Goal: Task Accomplishment & Management: Complete application form

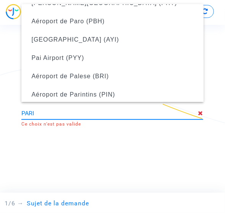
scroll to position [177, 0]
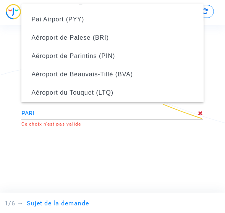
type input "Aéroport de Paris Roissy-Charles de Gaulle (CDG)"
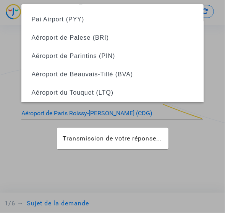
scroll to position [0, 0]
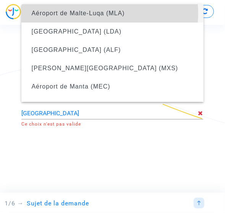
click at [91, 13] on span "Aéroport de Malte-Luqa (MLA)" at bounding box center [77, 13] width 93 height 6
type input "Aéroport de Malte-Luqa (MLA)"
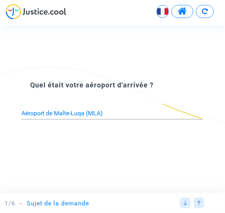
click at [188, 203] on div at bounding box center [185, 203] width 11 height 11
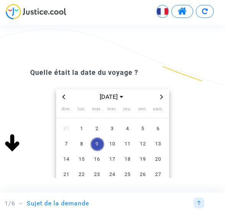
click at [198, 205] on img at bounding box center [198, 203] width 5 height 5
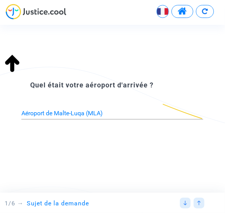
click at [198, 205] on img at bounding box center [198, 203] width 5 height 5
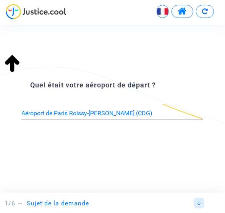
click at [198, 205] on img at bounding box center [198, 203] width 5 height 5
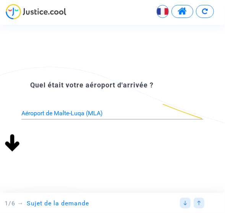
click at [198, 205] on img at bounding box center [198, 203] width 5 height 5
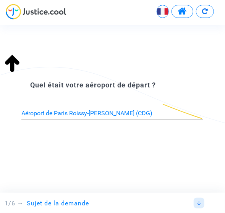
click at [160, 113] on input "Aéroport de Paris Roissy-Charles de Gaulle (CDG)" at bounding box center [112, 113] width 182 height 7
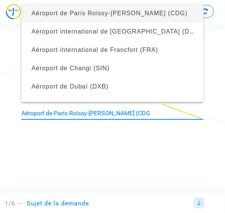
click at [161, 115] on input "Aéroport de Paris Roissy-Charles de Gaulle (CDG" at bounding box center [112, 113] width 182 height 7
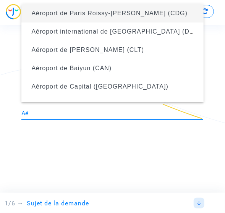
type input "A"
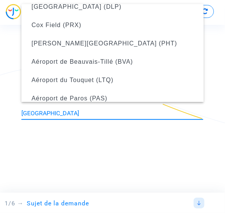
scroll to position [81, 0]
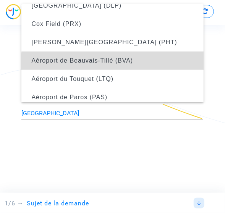
click at [134, 63] on span "Aéroport de Beauvais-Tillé (BVA)" at bounding box center [111, 61] width 169 height 18
type input "Aéroport de Beauvais-Tillé (BVA)"
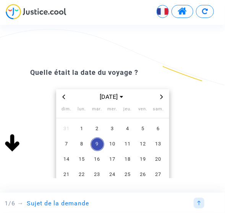
click at [199, 206] on div at bounding box center [198, 203] width 11 height 11
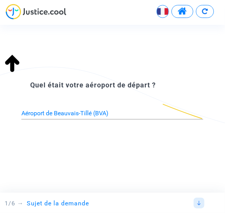
click at [199, 206] on div at bounding box center [198, 203] width 11 height 11
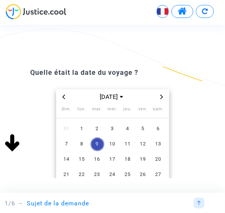
click at [63, 99] on icon "Previous month" at bounding box center [63, 97] width 5 height 5
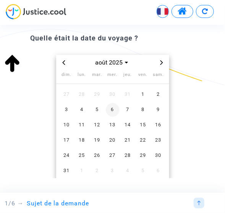
scroll to position [37, 0]
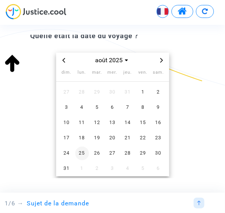
click at [81, 154] on span "25" at bounding box center [82, 153] width 14 height 14
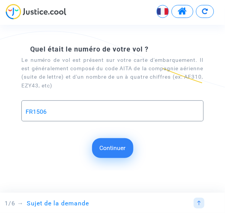
type input "FR1506"
click at [115, 154] on button "Continuer" at bounding box center [112, 148] width 41 height 20
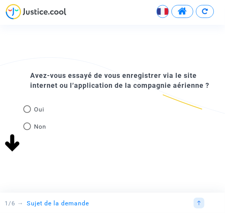
scroll to position [0, 0]
click at [28, 109] on span at bounding box center [27, 109] width 8 height 8
click at [27, 113] on input "Oui" at bounding box center [27, 113] width 0 height 0
radio input "true"
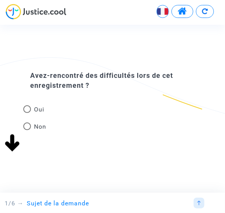
click at [28, 109] on span at bounding box center [27, 109] width 8 height 8
click at [27, 113] on input "Oui" at bounding box center [27, 113] width 0 height 0
radio input "true"
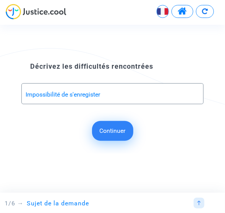
click at [96, 97] on input "Impossibilité de s'enregister" at bounding box center [112, 94] width 173 height 7
click at [105, 97] on input "Impossibilité de s'enregister" at bounding box center [112, 94] width 173 height 7
type input "Impossibilité de s'enregistrer via internet"
click at [116, 132] on button "Continuer" at bounding box center [112, 131] width 41 height 20
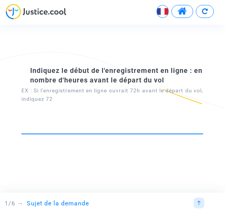
click at [115, 130] on input "number" at bounding box center [112, 126] width 182 height 10
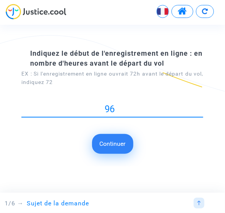
type input "96"
click at [115, 145] on button "Continuer" at bounding box center [112, 144] width 41 height 20
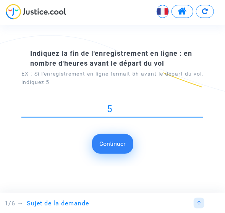
type input "5"
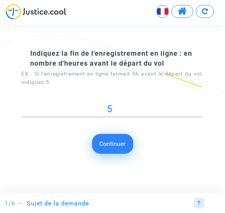
click at [115, 145] on button "Continuer" at bounding box center [112, 144] width 41 height 20
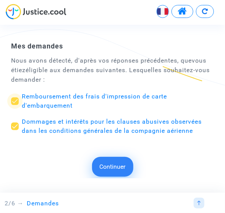
click at [68, 98] on span "Remboursement des frais d'impression de carte d'embarquement" at bounding box center [94, 101] width 145 height 16
click at [15, 105] on input "Remboursement des frais d'impression de carte d'embarquement" at bounding box center [14, 105] width 0 height 0
checkbox input "false"
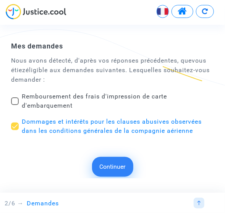
click at [16, 127] on span at bounding box center [15, 126] width 8 height 8
click at [15, 130] on input "Dommages et intérêts pour les clauses abusives observées dans les conditions gé…" at bounding box center [14, 130] width 0 height 0
checkbox input "false"
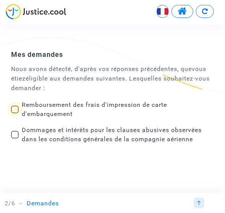
click at [17, 109] on span at bounding box center [15, 110] width 8 height 8
click at [15, 113] on input "Remboursement des frais d'impression de carte d'embarquement" at bounding box center [14, 113] width 0 height 0
checkbox input "true"
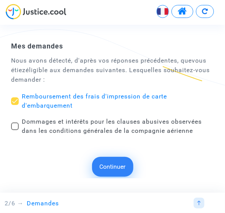
click at [103, 169] on button "Continuer" at bounding box center [112, 167] width 41 height 20
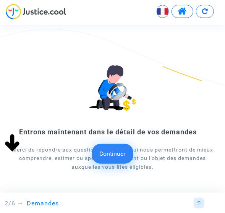
click at [112, 154] on button "Continuer" at bounding box center [112, 154] width 41 height 20
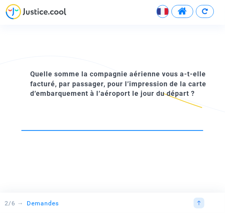
click at [100, 126] on input "number" at bounding box center [112, 123] width 182 height 10
click at [107, 128] on div at bounding box center [112, 120] width 182 height 20
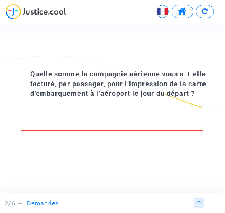
click at [107, 128] on div at bounding box center [112, 120] width 182 height 20
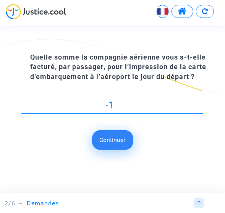
type input "-1"
click at [200, 111] on input "-1" at bounding box center [112, 105] width 182 height 10
type input "55"
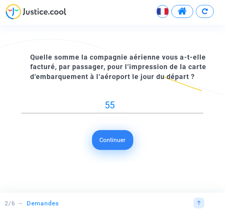
click at [120, 138] on button "Continuer" at bounding box center [112, 140] width 41 height 20
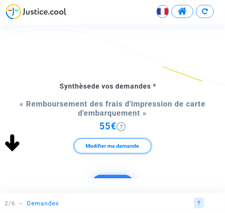
click at [132, 145] on button "Modifier ma demande" at bounding box center [112, 145] width 77 height 15
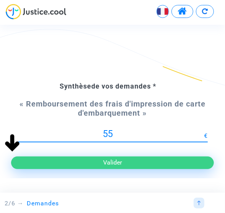
type input "5"
type input "110"
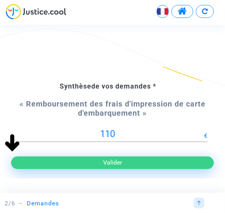
click at [121, 160] on button "Valider" at bounding box center [112, 162] width 202 height 12
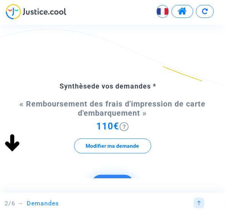
scroll to position [76, 0]
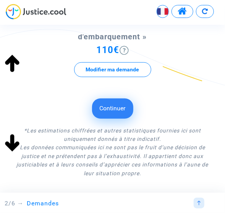
click at [116, 108] on button "Continuer" at bounding box center [112, 108] width 41 height 20
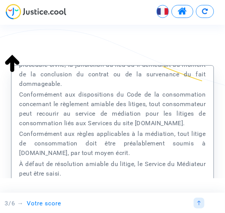
scroll to position [111, 0]
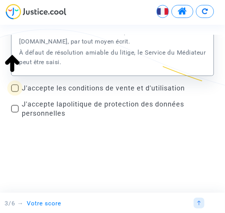
click at [15, 88] on span at bounding box center [15, 88] width 8 height 8
click at [15, 92] on input "J'accepte les conditions de vente et d'utilisation" at bounding box center [14, 92] width 0 height 0
checkbox input "true"
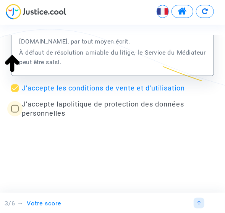
click at [15, 109] on span at bounding box center [15, 109] width 8 height 8
click at [15, 113] on input "J'accepte la politique de protection des données personnelles" at bounding box center [14, 113] width 0 height 0
checkbox input "true"
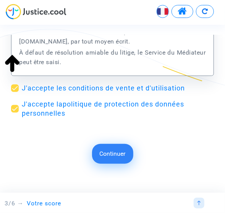
click at [115, 158] on button "Continuer" at bounding box center [112, 154] width 41 height 20
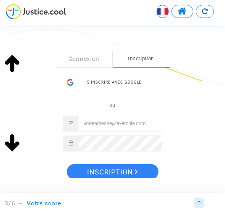
scroll to position [95, 0]
click at [87, 125] on input "Email" at bounding box center [120, 123] width 83 height 15
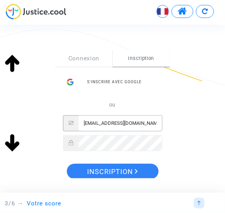
type input "[EMAIL_ADDRESS][DOMAIN_NAME]"
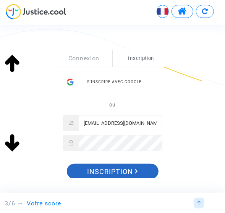
click at [125, 172] on span "Inscription" at bounding box center [112, 172] width 51 height 16
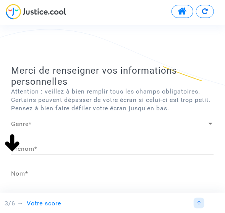
click at [47, 126] on span "Genre" at bounding box center [108, 124] width 195 height 7
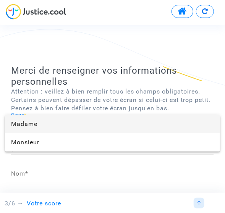
click at [40, 126] on span "Madame" at bounding box center [112, 124] width 202 height 18
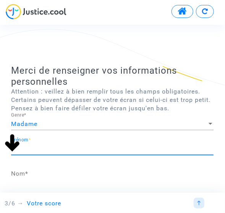
click at [36, 149] on input "Prénom *" at bounding box center [112, 148] width 202 height 7
type input "[PERSON_NAME]"
type input "CURDEL"
type input "[GEOGRAPHIC_DATA]"
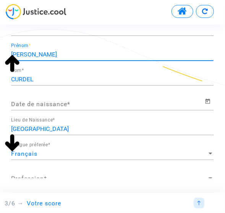
scroll to position [95, 0]
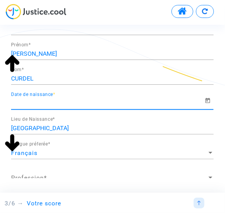
click at [82, 105] on input "Date de naissance *" at bounding box center [107, 103] width 193 height 7
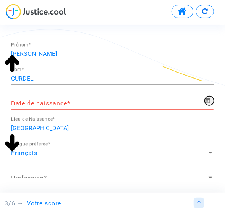
click at [206, 99] on icon "Open calendar" at bounding box center [207, 100] width 5 height 5
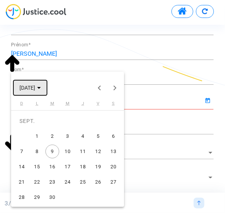
click at [41, 87] on icon "Choose month and year" at bounding box center [39, 88] width 4 height 2
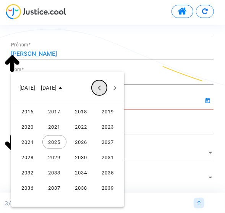
click at [100, 88] on button "Previous 24 years" at bounding box center [99, 87] width 15 height 15
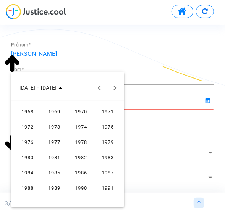
click at [109, 158] on div "1983" at bounding box center [108, 157] width 24 height 14
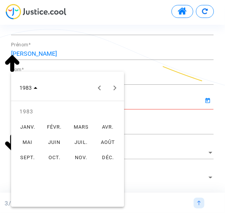
click at [82, 145] on div "JUIL." at bounding box center [81, 142] width 24 height 14
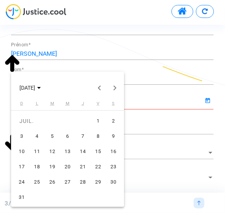
click at [100, 152] on div "15" at bounding box center [98, 152] width 14 height 14
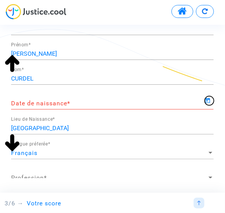
type input "[DATE]"
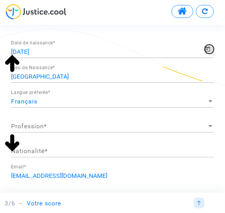
scroll to position [147, 0]
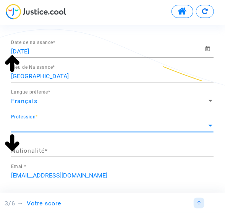
click at [83, 129] on span "Profession" at bounding box center [108, 125] width 195 height 7
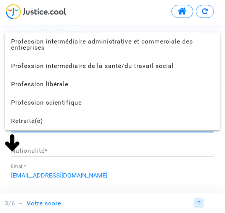
scroll to position [473, 0]
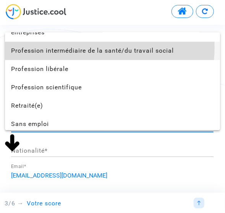
click at [100, 48] on span "Profession intermédiaire de la santé/du travail social" at bounding box center [112, 51] width 202 height 18
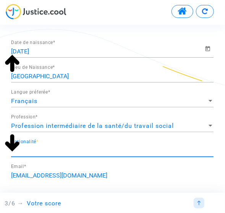
click at [57, 151] on input "Nationalité *" at bounding box center [112, 150] width 202 height 7
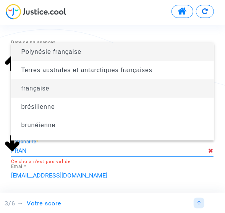
click at [46, 92] on span "française" at bounding box center [112, 88] width 190 height 21
type input "française"
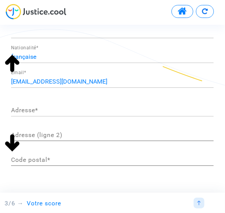
scroll to position [241, 0]
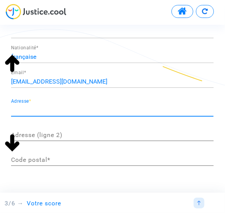
click at [52, 109] on input "Adresse *" at bounding box center [112, 110] width 202 height 7
type input "[STREET_ADDRESS]"
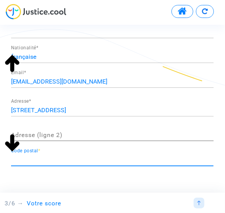
click at [35, 159] on input "Code postal *" at bounding box center [112, 159] width 202 height 7
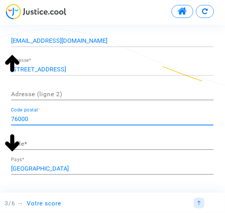
scroll to position [282, 0]
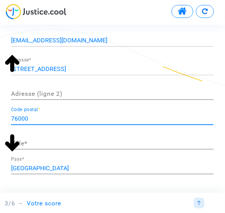
type input "76000"
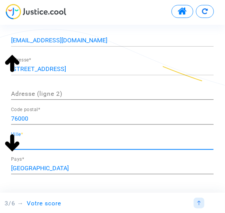
scroll to position [0, 0]
click at [35, 144] on input "Ville *" at bounding box center [112, 143] width 202 height 7
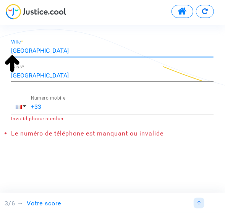
scroll to position [374, 0]
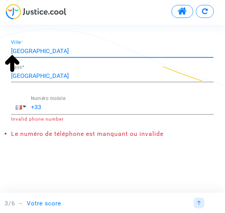
type input "[GEOGRAPHIC_DATA]"
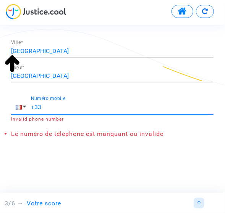
scroll to position [0, 0]
click at [49, 109] on input "+33" at bounding box center [122, 107] width 182 height 7
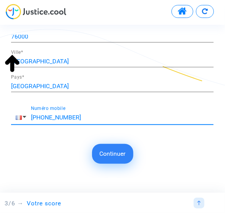
scroll to position [365, 0]
type input "[PHONE_NUMBER]"
click at [114, 147] on button "Continuer" at bounding box center [112, 154] width 41 height 20
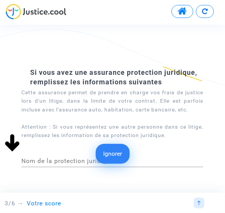
click at [114, 147] on button "Ignorer" at bounding box center [112, 154] width 34 height 20
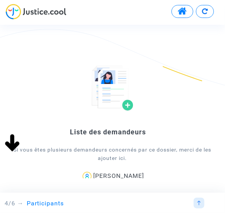
click at [114, 147] on div "Continuer Continuer Si vous avez une assurance protection juridique, remplissez…" at bounding box center [112, 104] width 225 height 158
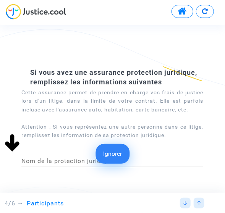
click at [114, 158] on button "Ignorer" at bounding box center [112, 154] width 34 height 20
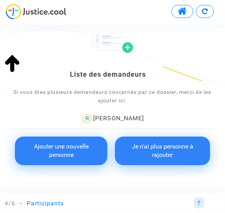
scroll to position [58, 0]
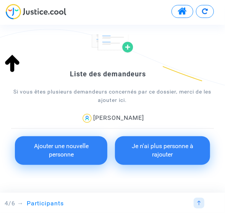
click at [77, 153] on button "Ajouter une nouvelle personne" at bounding box center [61, 150] width 92 height 29
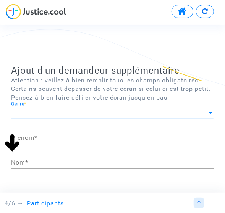
click at [42, 116] on span "Genre" at bounding box center [108, 112] width 195 height 7
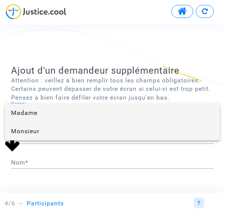
click at [36, 134] on span "Monsieur" at bounding box center [112, 131] width 202 height 18
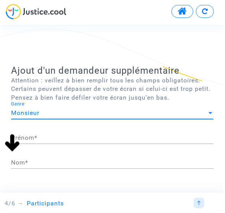
click at [32, 144] on div "Prénom *" at bounding box center [112, 135] width 202 height 17
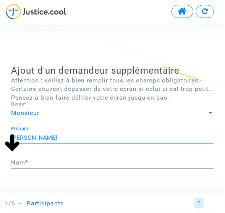
type input "[PERSON_NAME]"
type input "HERVE"
type input "[GEOGRAPHIC_DATA]"
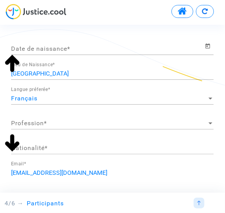
scroll to position [144, 0]
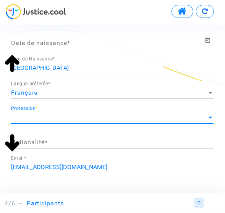
click at [63, 115] on span "Profession" at bounding box center [108, 117] width 195 height 7
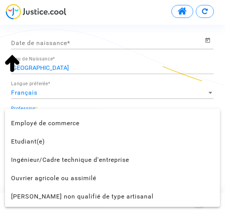
scroll to position [197, 0]
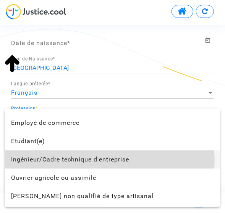
click at [97, 161] on span "Ingénieur/Cadre technique d'entreprise" at bounding box center [112, 159] width 202 height 18
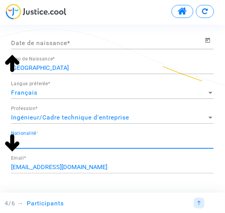
click at [79, 143] on input "Nationalité *" at bounding box center [112, 142] width 202 height 7
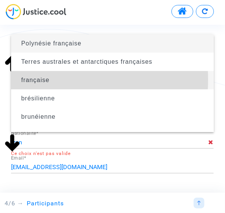
click at [23, 80] on span "française" at bounding box center [35, 80] width 28 height 6
type input "française"
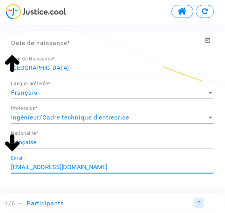
click at [79, 167] on input "[EMAIL_ADDRESS][DOMAIN_NAME]" at bounding box center [112, 167] width 202 height 7
type input "a"
type input "[EMAIL_ADDRESS][DOMAIN_NAME]"
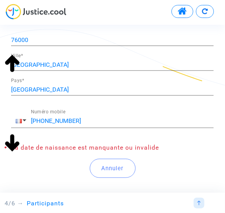
scroll to position [352, 0]
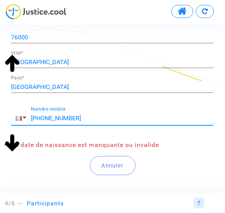
click at [83, 121] on input "[PHONE_NUMBER]" at bounding box center [122, 118] width 182 height 7
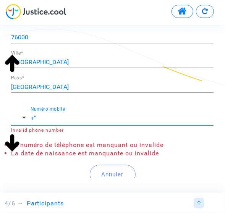
type input "+"
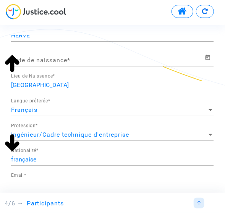
scroll to position [106, 0]
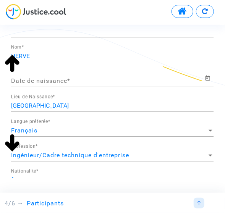
type input "[PHONE_NUMBER]"
click at [208, 80] on icon "Open calendar" at bounding box center [207, 78] width 6 height 9
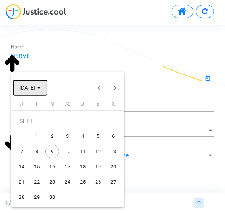
click at [41, 90] on span "[DATE]" at bounding box center [29, 87] width 21 height 6
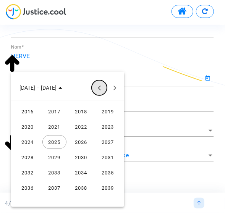
click at [99, 90] on button "Previous 24 years" at bounding box center [99, 87] width 15 height 15
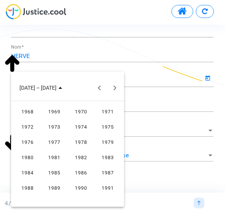
click at [50, 160] on div "1981" at bounding box center [54, 157] width 24 height 14
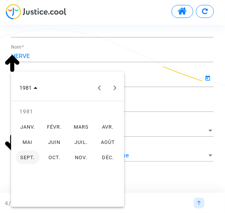
click at [37, 128] on div "JANV." at bounding box center [28, 127] width 24 height 14
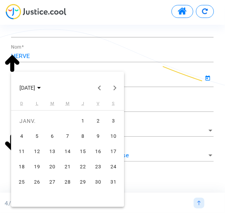
click at [37, 181] on div "26" at bounding box center [37, 182] width 14 height 14
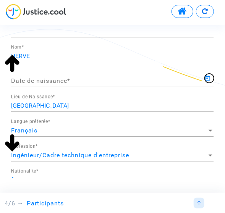
type input "[DATE]"
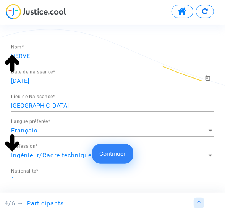
click at [108, 155] on button "Continuer" at bounding box center [112, 154] width 41 height 20
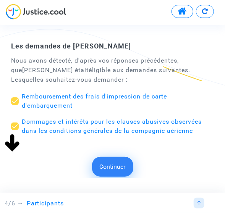
scroll to position [0, 0]
click at [108, 155] on div "Continuer Continuer Ignorer Ajout d'un demandeur supplémentaire Attention : vei…" at bounding box center [112, 104] width 225 height 158
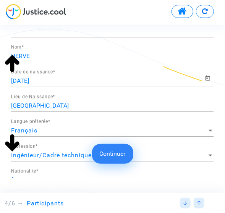
click at [108, 155] on button "Continuer" at bounding box center [112, 154] width 41 height 20
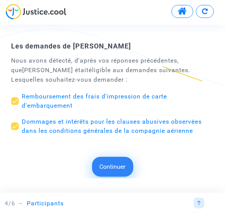
click at [16, 126] on span at bounding box center [15, 126] width 8 height 8
click at [15, 130] on input "Dommages et intérêts pour les clauses abusives observées dans les conditions gé…" at bounding box center [14, 130] width 0 height 0
checkbox input "false"
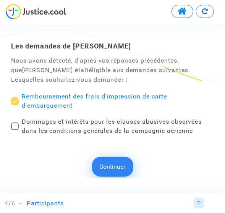
click at [110, 170] on button "Continuer" at bounding box center [112, 167] width 41 height 20
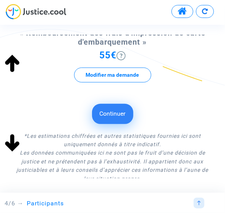
scroll to position [70, 0]
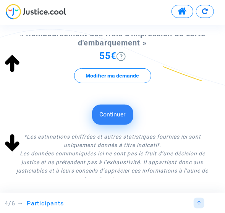
click at [119, 113] on button "Continuer" at bounding box center [112, 115] width 41 height 20
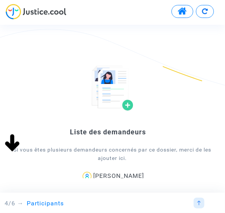
scroll to position [111, 0]
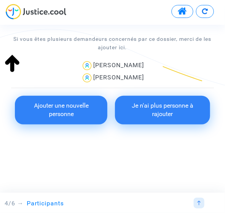
click at [189, 172] on div "Liste des demandeurs Si vous êtes plusieurs demandeurs concernés par ce dossier…" at bounding box center [112, 109] width 225 height 149
click at [163, 112] on button "Je n'ai plus personne à rajouter" at bounding box center [162, 110] width 95 height 29
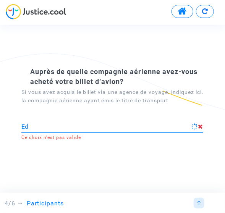
type input "E"
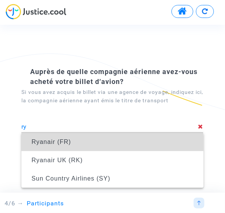
click at [80, 144] on span "Ryanair (FR)" at bounding box center [111, 141] width 169 height 21
type input "Ryanair (FR)"
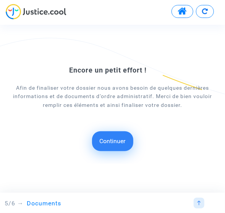
click at [101, 146] on button "Continuer" at bounding box center [112, 141] width 41 height 20
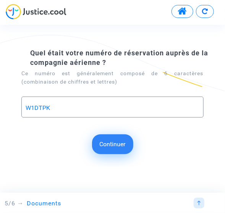
type input "W1DTPK"
click at [101, 146] on button "Continuer" at bounding box center [112, 144] width 41 height 20
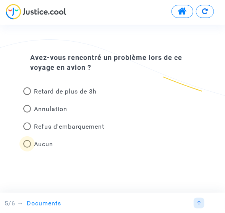
click at [28, 145] on span at bounding box center [27, 144] width 8 height 8
click at [27, 148] on input "Aucun" at bounding box center [27, 148] width 0 height 0
radio input "true"
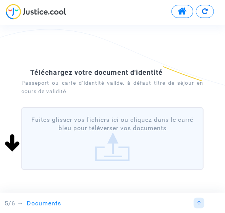
click at [76, 141] on label "Faites glisser vos fichiers ici ou cliquez dans le carré bleu pour téléverser v…" at bounding box center [112, 138] width 182 height 63
click at [0, 0] on input "Faites glisser vos fichiers ici ou cliquez dans le carré bleu pour téléverser v…" at bounding box center [0, 0] width 0 height 0
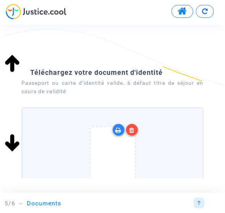
scroll to position [77, 0]
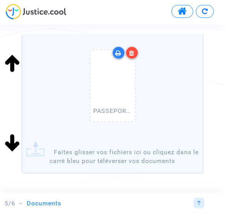
click at [80, 143] on label "PASSEPORT AC.pdf Faites glisser vos fichiers ici ou cliquez dans le carré bleu …" at bounding box center [112, 102] width 182 height 144
click at [0, 0] on input "PASSEPORT AC.pdf Faites glisser vos fichiers ici ou cliquez dans le carré bleu …" at bounding box center [0, 0] width 0 height 0
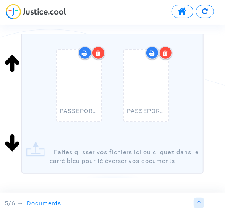
scroll to position [202, 0]
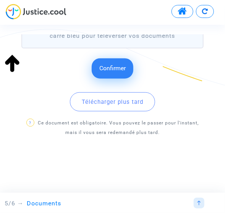
click at [109, 71] on span "Confirmer" at bounding box center [112, 67] width 26 height 7
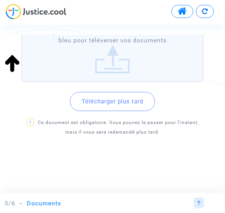
scroll to position [0, 0]
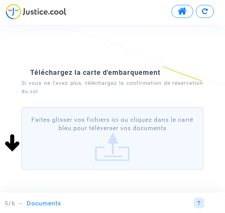
click at [113, 143] on label "Faites glisser vos fichiers ici ou cliquez dans le carré bleu pour téléverser v…" at bounding box center [112, 138] width 182 height 63
click at [0, 0] on input "Faites glisser vos fichiers ici ou cliquez dans le carré bleu pour téléverser v…" at bounding box center [0, 0] width 0 height 0
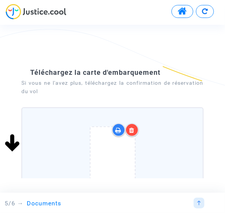
click at [172, 153] on div "CARTE EMBARQUEMENT AC.jpg" at bounding box center [112, 165] width 172 height 98
click at [0, 0] on input "CARTE EMBARQUEMENT AC.jpg Faites glisser vos fichiers ici ou cliquez dans le ca…" at bounding box center [0, 0] width 0 height 0
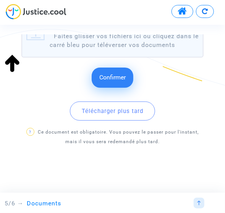
scroll to position [202, 0]
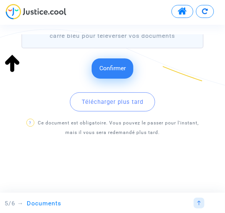
click at [118, 65] on span "Confirmer" at bounding box center [112, 67] width 26 height 7
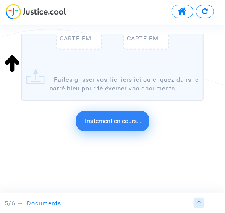
scroll to position [43, 0]
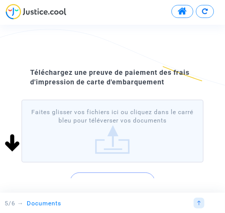
drag, startPoint x: 140, startPoint y: 134, endPoint x: 85, endPoint y: 121, distance: 56.1
click at [85, 121] on label "Faites glisser vos fichiers ici ou cliquez dans le carré bleu pour téléverser v…" at bounding box center [112, 131] width 182 height 63
click at [0, 0] on input "Faites glisser vos fichiers ici ou cliquez dans le carré bleu pour téléverser v…" at bounding box center [0, 0] width 0 height 0
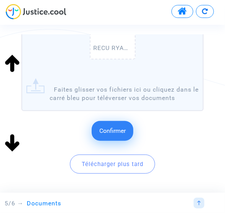
scroll to position [132, 0]
click at [119, 129] on span "Confirmer" at bounding box center [112, 130] width 26 height 7
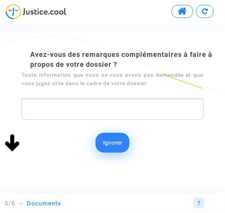
scroll to position [0, 0]
click at [113, 145] on button "Ignorer" at bounding box center [112, 143] width 34 height 20
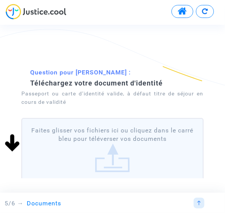
click at [131, 149] on label "Faites glisser vos fichiers ici ou cliquez dans le carré bleu pour téléverser v…" at bounding box center [112, 149] width 182 height 63
click at [0, 0] on input "Faites glisser vos fichiers ici ou cliquez dans le carré bleu pour téléverser v…" at bounding box center [0, 0] width 0 height 0
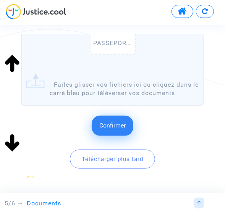
scroll to position [156, 0]
click at [124, 127] on span "Confirmer" at bounding box center [112, 124] width 26 height 7
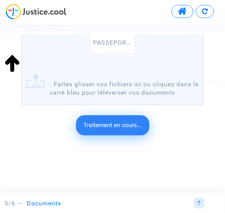
scroll to position [53, 0]
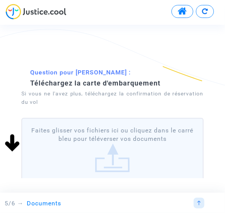
click at [103, 143] on label "Faites glisser vos fichiers ici ou cliquez dans le carré bleu pour téléverser v…" at bounding box center [112, 149] width 182 height 63
click at [0, 0] on input "Faites glisser vos fichiers ici ou cliquez dans le carré bleu pour téléverser v…" at bounding box center [0, 0] width 0 height 0
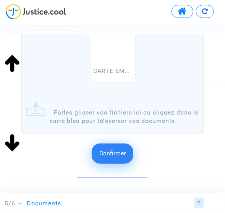
scroll to position [128, 0]
click at [114, 155] on span "Confirmer" at bounding box center [112, 152] width 26 height 7
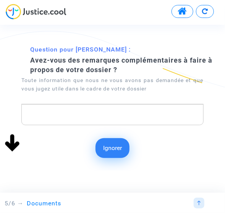
scroll to position [0, 0]
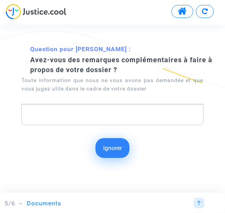
click at [114, 155] on button "Ignorer" at bounding box center [112, 148] width 34 height 20
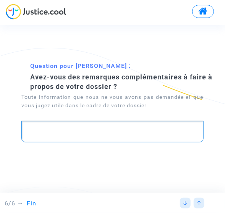
click at [103, 129] on p "Rich Text Editor, main" at bounding box center [113, 132] width 174 height 10
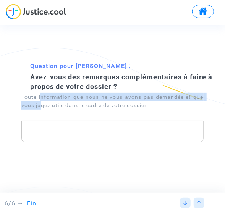
drag, startPoint x: 103, startPoint y: 129, endPoint x: 42, endPoint y: 102, distance: 65.9
click at [42, 102] on div "Toute information que nous ne vous avons pas demandée et que vous jugez utile d…" at bounding box center [112, 101] width 182 height 17
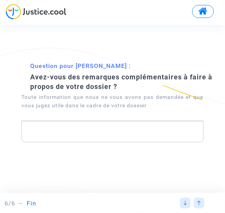
click at [95, 194] on div "6/6 → Fin Sujet de la demande Demandes Votre score Participants Documents Fin" at bounding box center [113, 201] width 216 height 17
click at [88, 159] on div "Question pour [PERSON_NAME] : Avez-vous des remarques complémentaires à faire à…" at bounding box center [112, 104] width 225 height 112
